Goal: Book appointment/travel/reservation

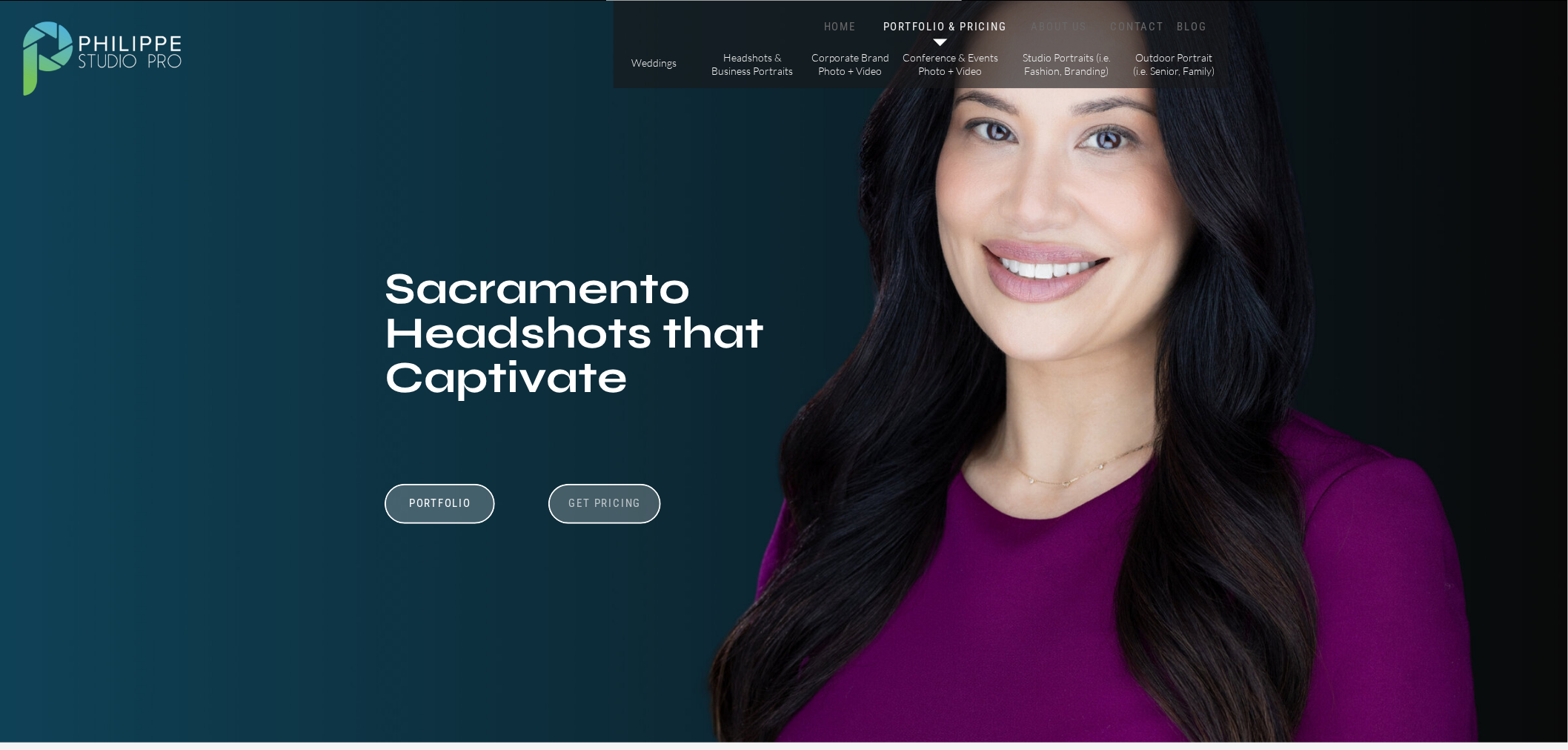
click at [628, 497] on h3 "Get Pricing" at bounding box center [605, 505] width 82 height 18
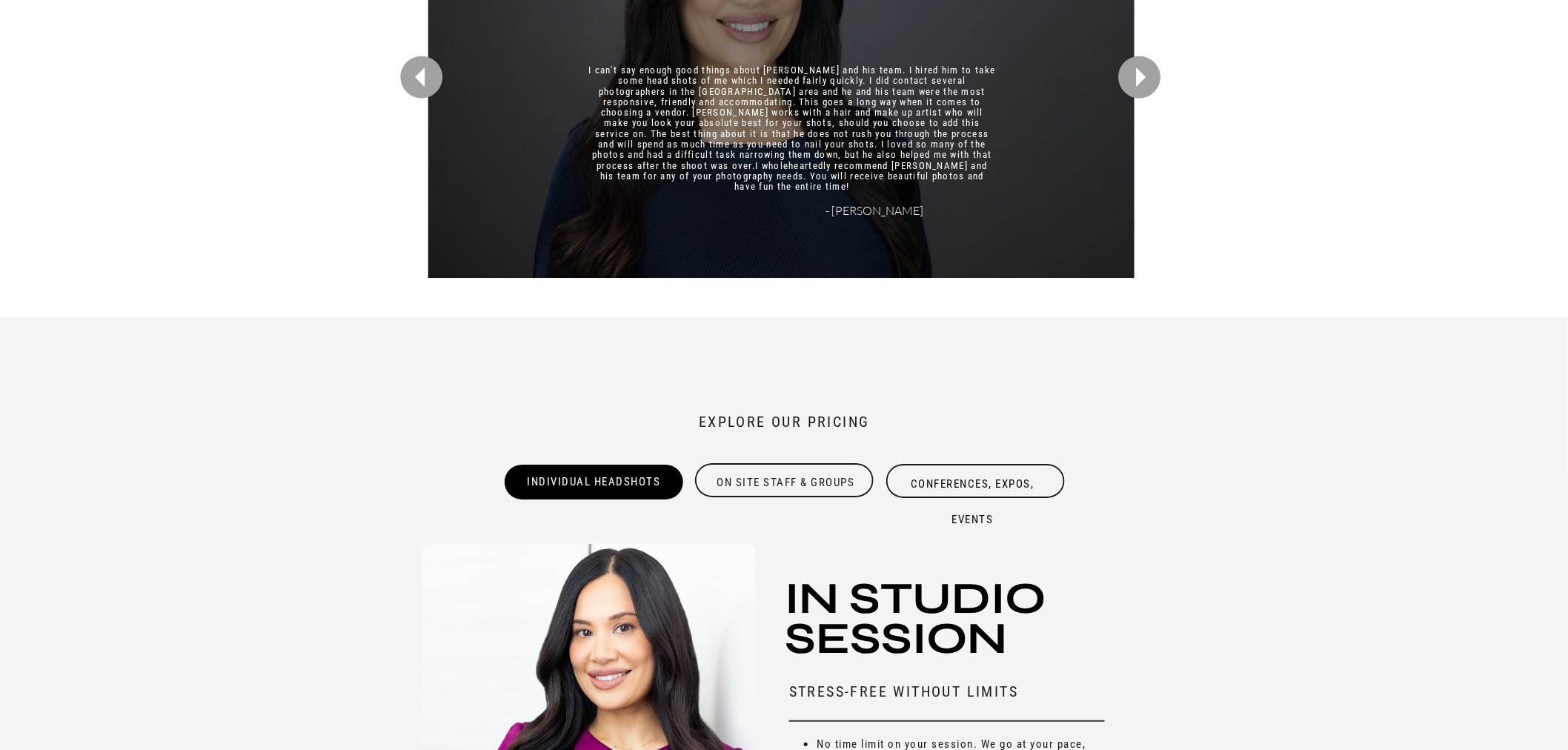
scroll to position [4860, 0]
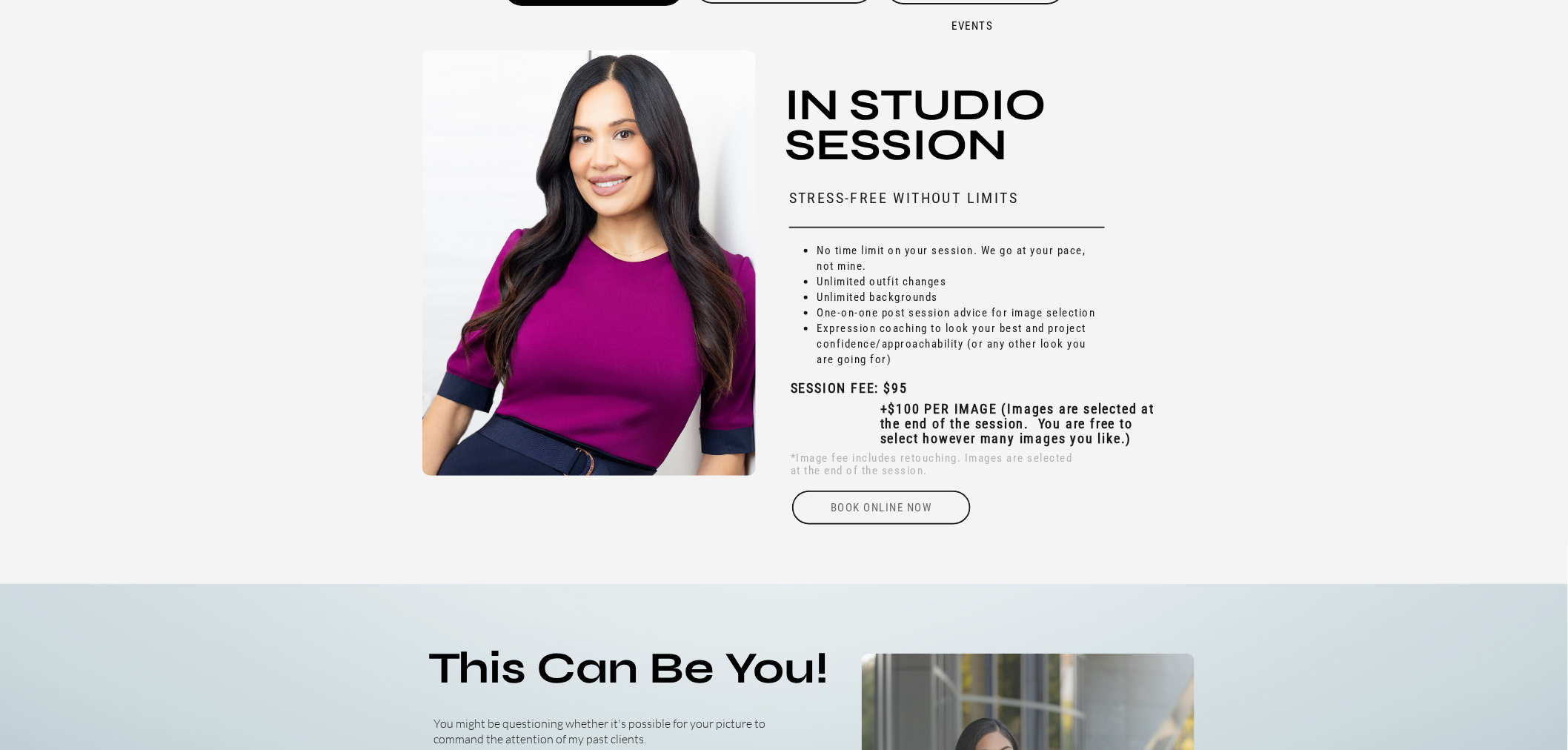
click at [840, 501] on div "Book online Now" at bounding box center [882, 507] width 182 height 34
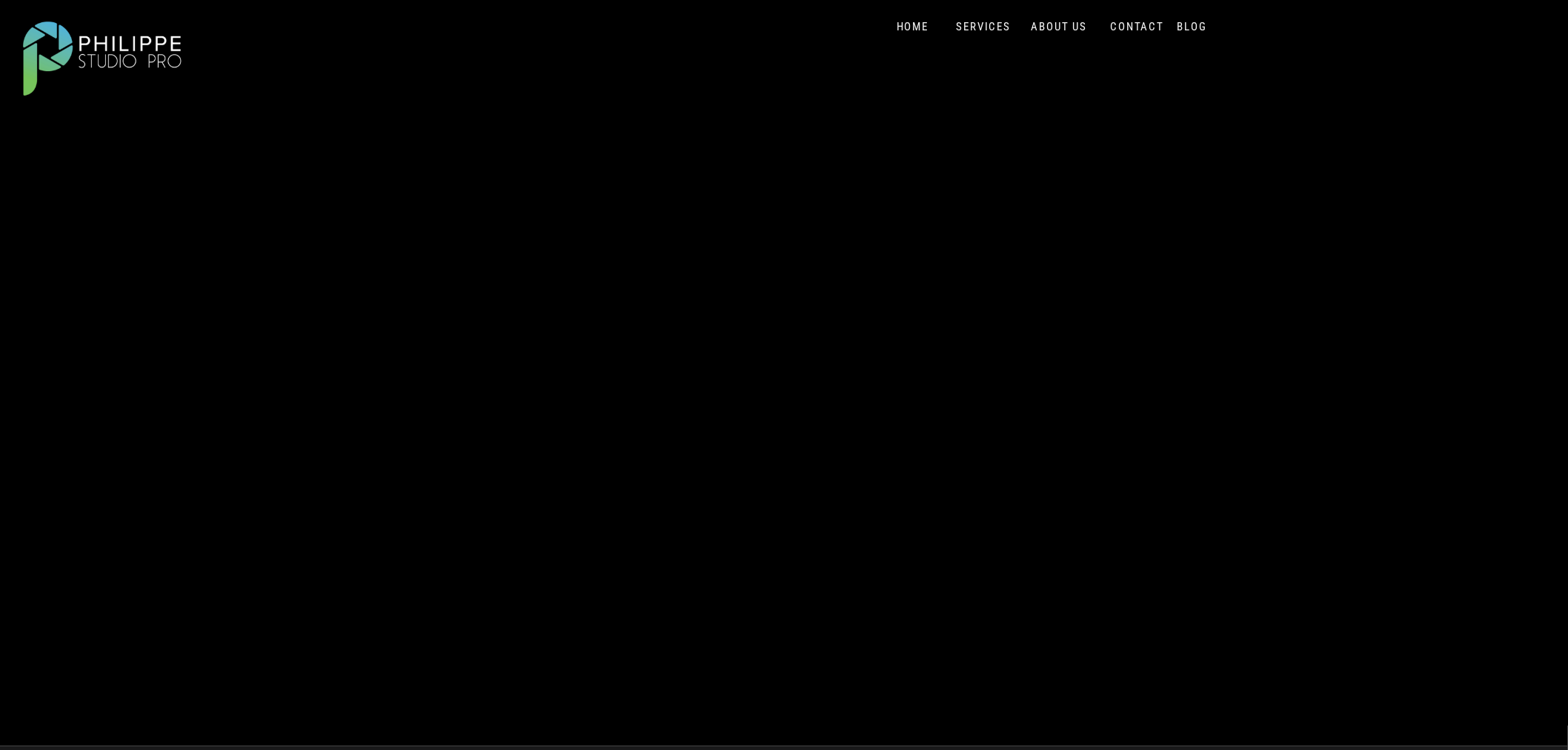
scroll to position [247, 0]
